Goal: Information Seeking & Learning: Find specific fact

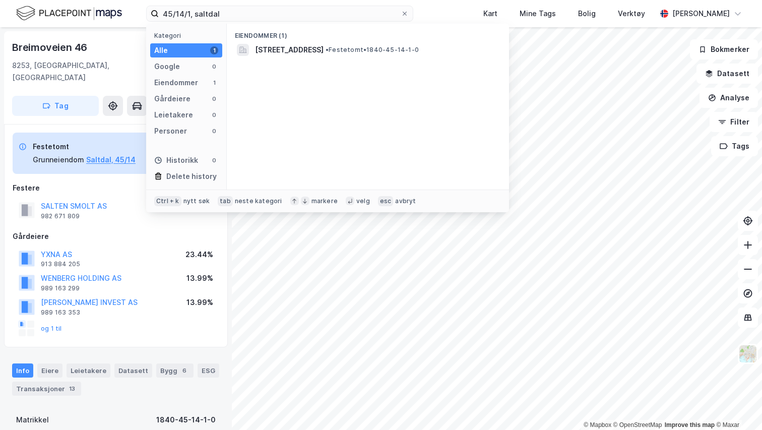
click at [141, 11] on div "45/14/1, saltdal Kategori Alle 1 Google 0 Eiendommer 1 Gårdeiere 0 Leietakere 0…" at bounding box center [381, 13] width 762 height 27
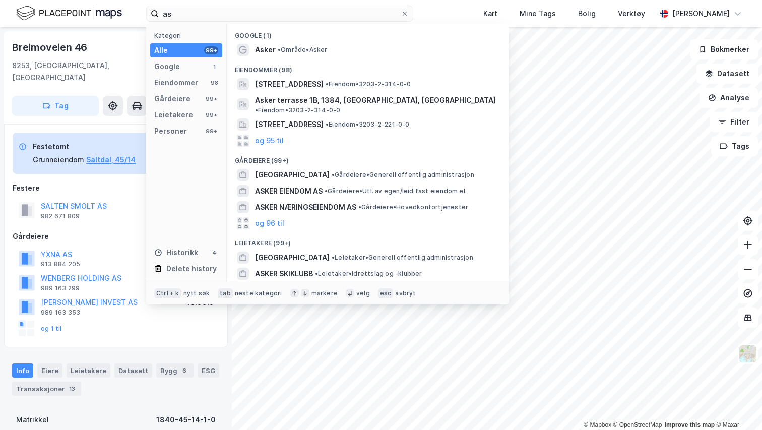
type input "a"
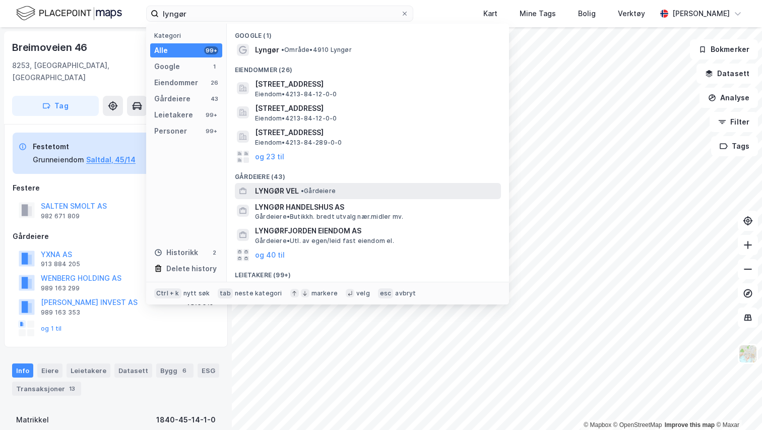
click at [268, 192] on span "LYNGØR VEL" at bounding box center [277, 191] width 44 height 12
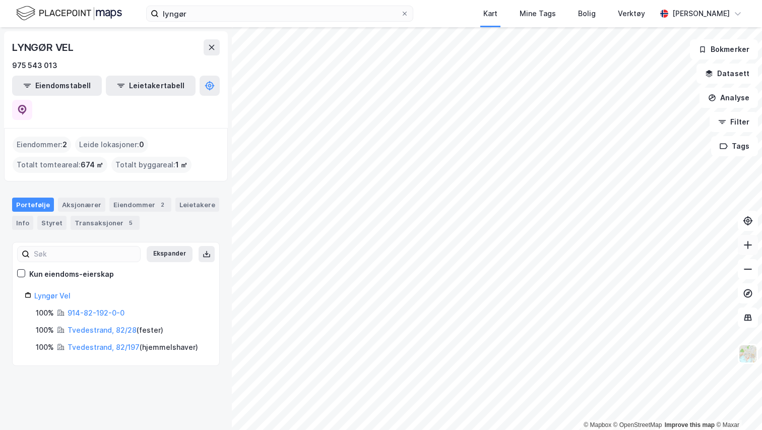
click at [752, 244] on icon at bounding box center [748, 245] width 10 height 10
click at [746, 246] on icon at bounding box center [748, 245] width 10 height 10
click at [745, 268] on icon at bounding box center [748, 269] width 10 height 10
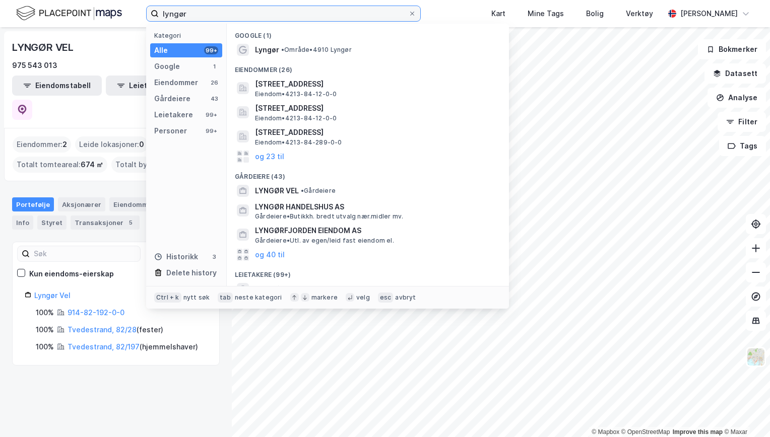
drag, startPoint x: 193, startPoint y: 17, endPoint x: 136, endPoint y: 16, distance: 57.5
click at [136, 16] on div "lyngør Kategori Alle 99+ Google 1 Eiendommer 26 Gårdeiere 43 Leietakere 99+ Per…" at bounding box center [385, 13] width 770 height 27
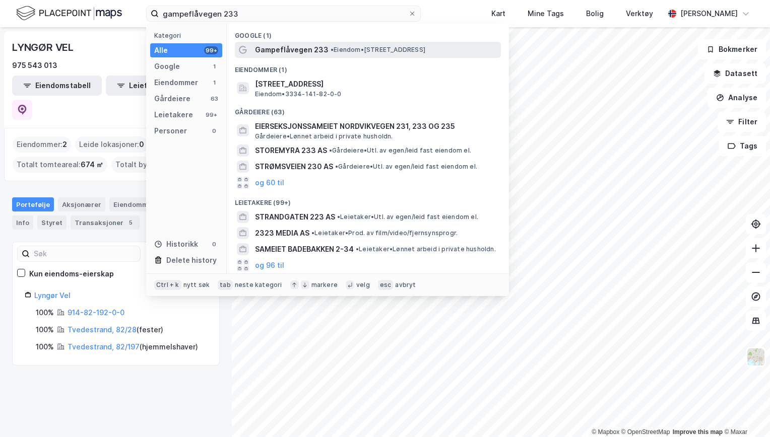
click at [293, 46] on span "Gampeflåvegen 233" at bounding box center [292, 50] width 74 height 12
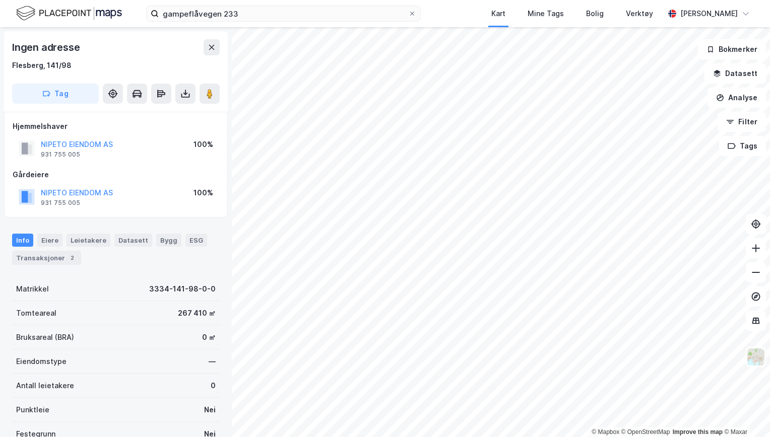
click at [443, 429] on html "gampeflåvegen 233 Kart Mine Tags Bolig Verktøy [PERSON_NAME] © Mapbox © OpenStr…" at bounding box center [385, 218] width 770 height 437
click at [445, 429] on html "gampeflåvegen 233 Kart Mine Tags Bolig Verktøy [PERSON_NAME] © Mapbox © OpenStr…" at bounding box center [385, 218] width 770 height 437
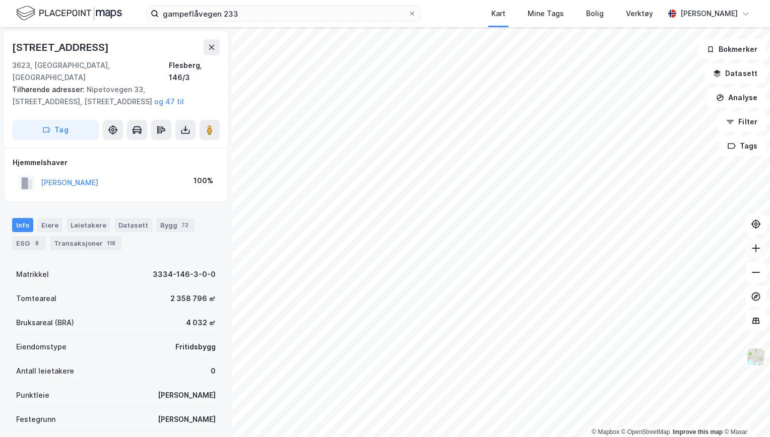
click at [758, 251] on icon at bounding box center [756, 248] width 10 height 10
click at [759, 254] on button at bounding box center [756, 248] width 20 height 20
click at [756, 253] on icon at bounding box center [756, 248] width 10 height 10
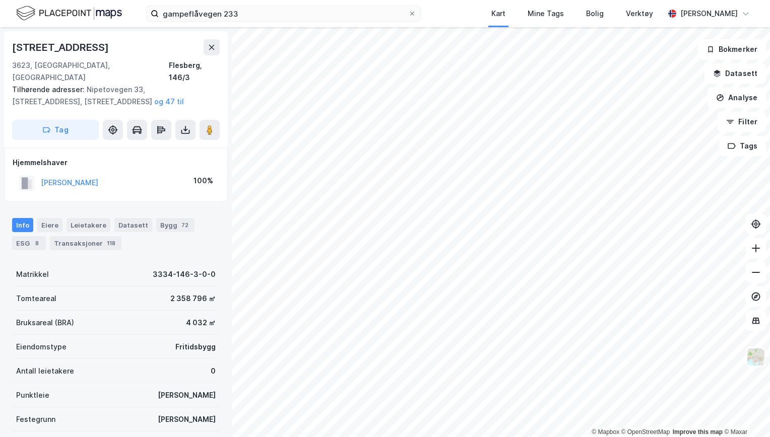
click at [517, 429] on html "gampeflåvegen 233 Kart Mine Tags Bolig Verktøy [PERSON_NAME] © Mapbox © OpenStr…" at bounding box center [385, 218] width 770 height 437
click at [758, 254] on button at bounding box center [756, 248] width 20 height 20
click at [755, 250] on icon at bounding box center [755, 248] width 1 height 8
click at [761, 272] on button at bounding box center [756, 273] width 20 height 20
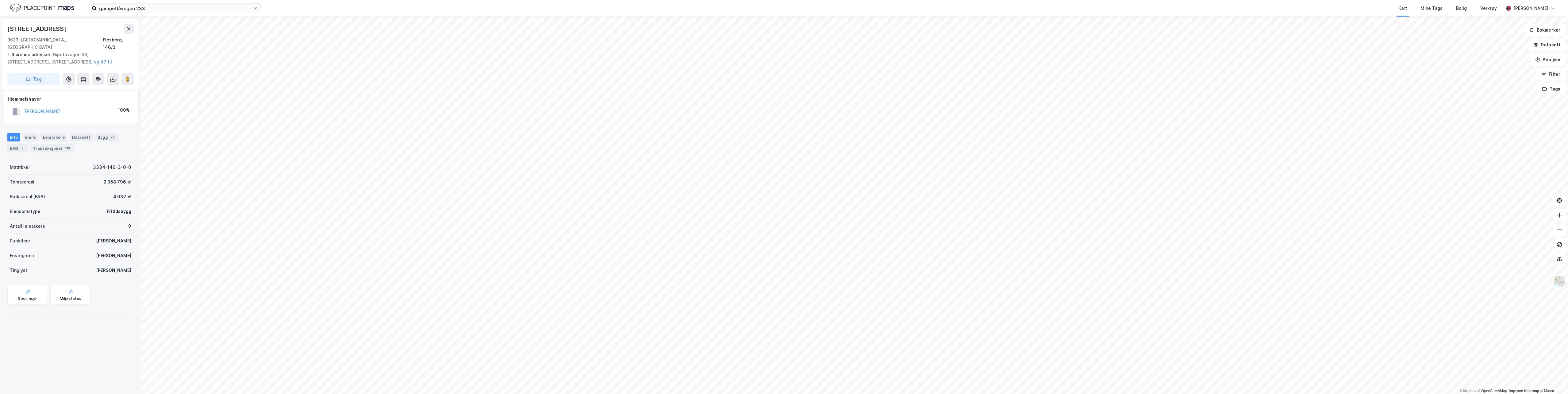
drag, startPoint x: 1377, startPoint y: 12, endPoint x: 1381, endPoint y: 10, distance: 4.5
click at [463, 12] on div "Kart Mine Tags Bolig Verktøy" at bounding box center [897, 8] width 1213 height 16
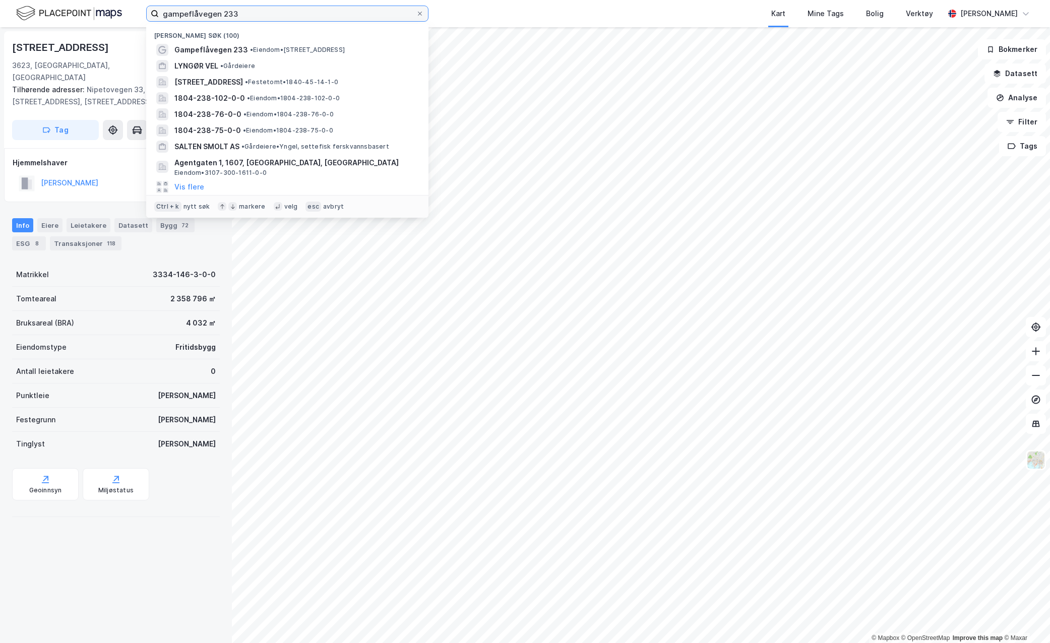
drag, startPoint x: 242, startPoint y: 16, endPoint x: 139, endPoint y: 14, distance: 103.3
click at [139, 14] on div "gampeflåvegen 233 Nylige søk (100) Gampeflåvegen 233 • Eiendom • [STREET_ADDRES…" at bounding box center [525, 13] width 1050 height 27
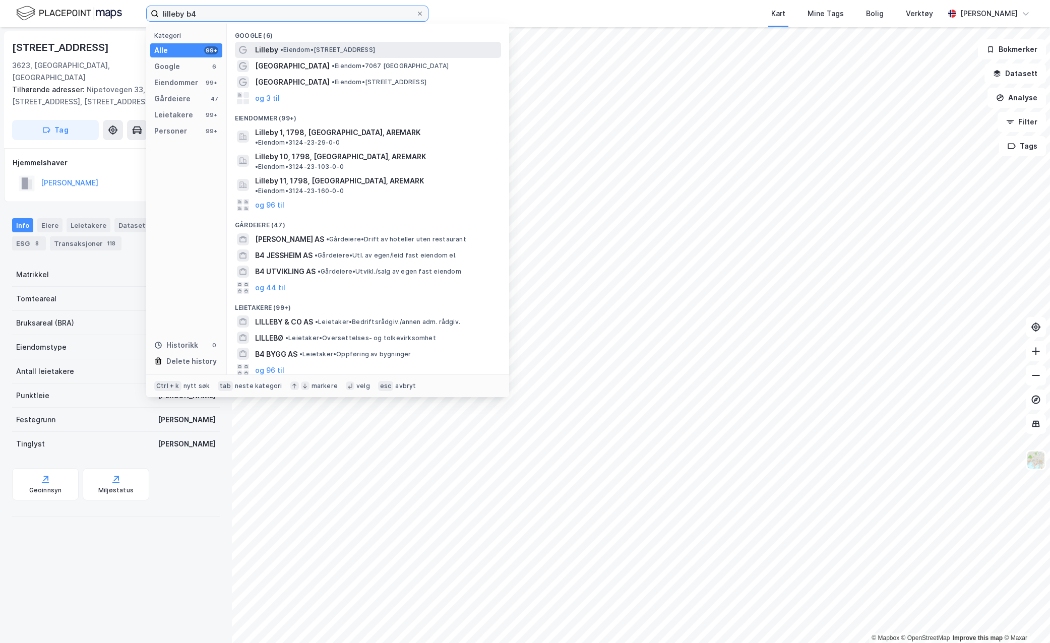
type input "lilleby b4"
click at [280, 47] on span "•" at bounding box center [281, 50] width 3 height 8
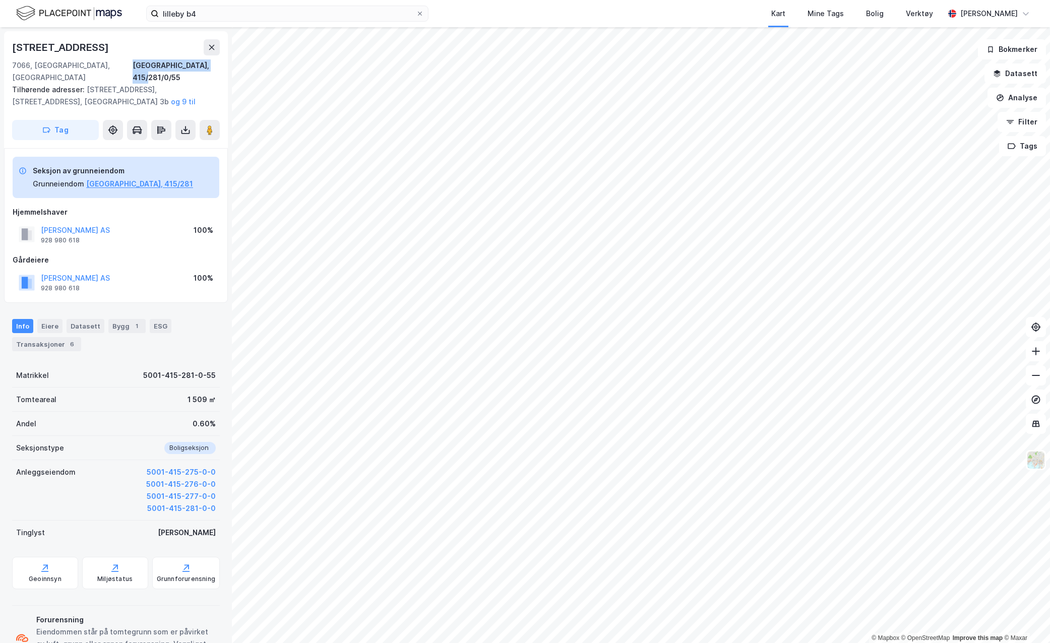
drag, startPoint x: 129, startPoint y: 65, endPoint x: 223, endPoint y: 67, distance: 93.7
click at [223, 67] on div "[STREET_ADDRESS], 415/281/0/55 Tilhørende adresser: [STREET_ADDRESS], [STREET_A…" at bounding box center [116, 89] width 224 height 117
copy div "[GEOGRAPHIC_DATA], 415/281/0/55"
